Goal: Task Accomplishment & Management: Complete application form

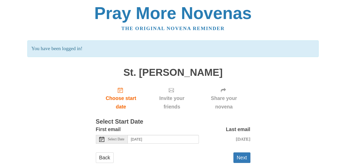
scroll to position [18, 0]
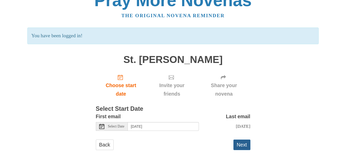
click at [248, 144] on button "Next" at bounding box center [241, 145] width 17 height 11
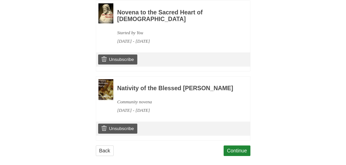
scroll to position [682, 0]
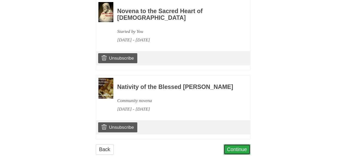
click at [231, 144] on link "Continue" at bounding box center [236, 149] width 27 height 11
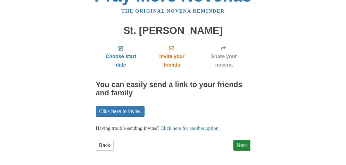
scroll to position [18, 0]
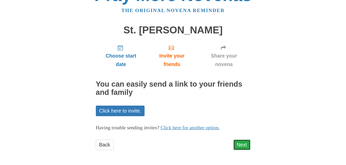
click at [237, 143] on link "Next" at bounding box center [241, 145] width 17 height 11
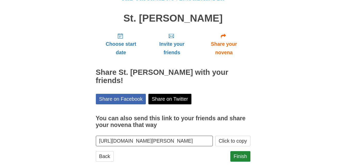
scroll to position [33, 0]
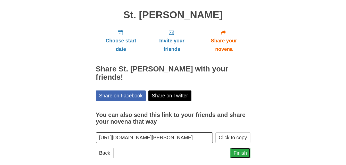
click at [242, 149] on link "Finish" at bounding box center [240, 153] width 20 height 11
